Goal: Register for event/course

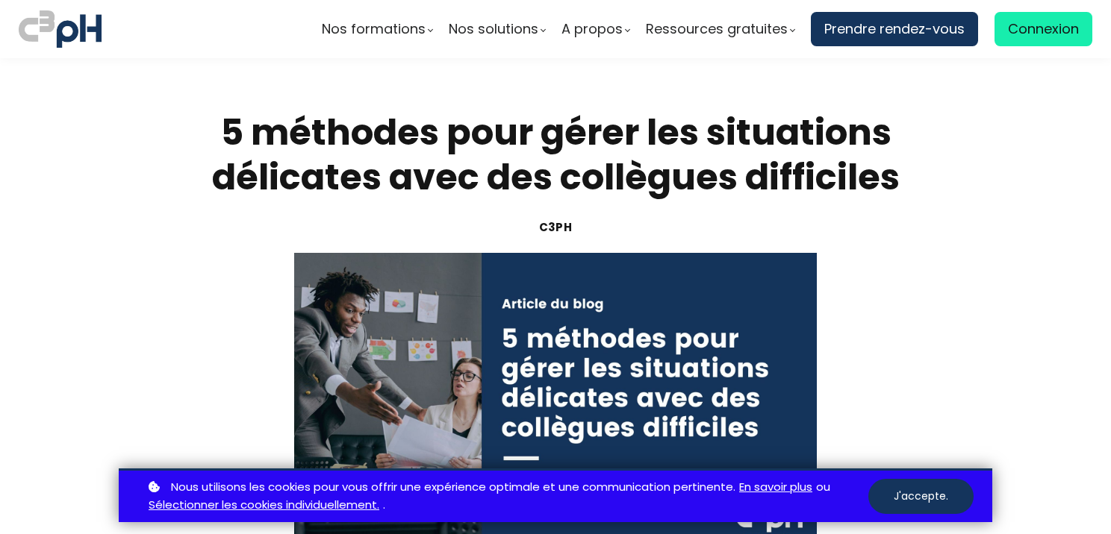
drag, startPoint x: 924, startPoint y: 499, endPoint x: 934, endPoint y: 497, distance: 10.0
click at [924, 500] on button "J'accepte." at bounding box center [920, 496] width 105 height 35
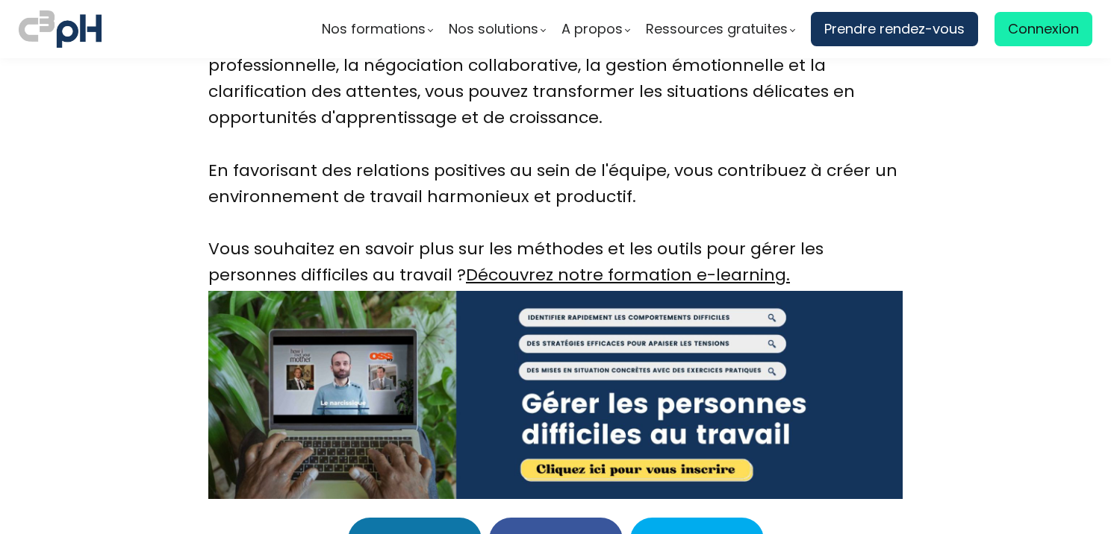
scroll to position [5225, 0]
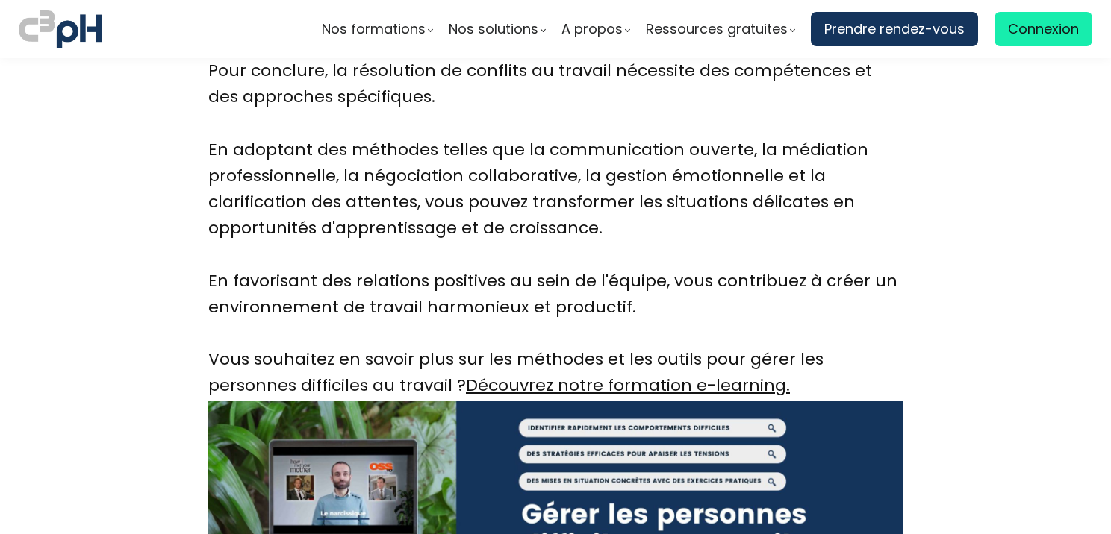
click at [540, 374] on link "Découvrez notre formation e-learning." at bounding box center [628, 385] width 324 height 23
